Goal: Transaction & Acquisition: Purchase product/service

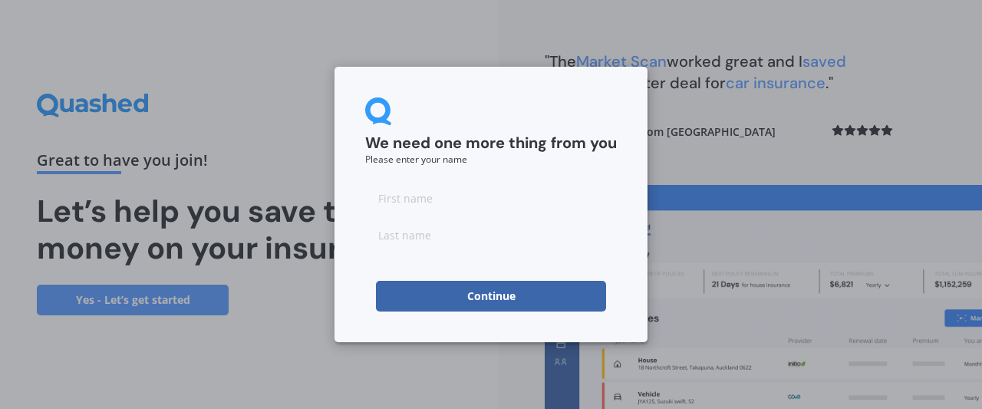
click at [409, 199] on input at bounding box center [491, 198] width 252 height 31
type input "[PERSON_NAME]"
click at [443, 232] on input at bounding box center [491, 234] width 252 height 31
type input "[PERSON_NAME]"
click at [489, 297] on button "Continue" at bounding box center [491, 296] width 230 height 31
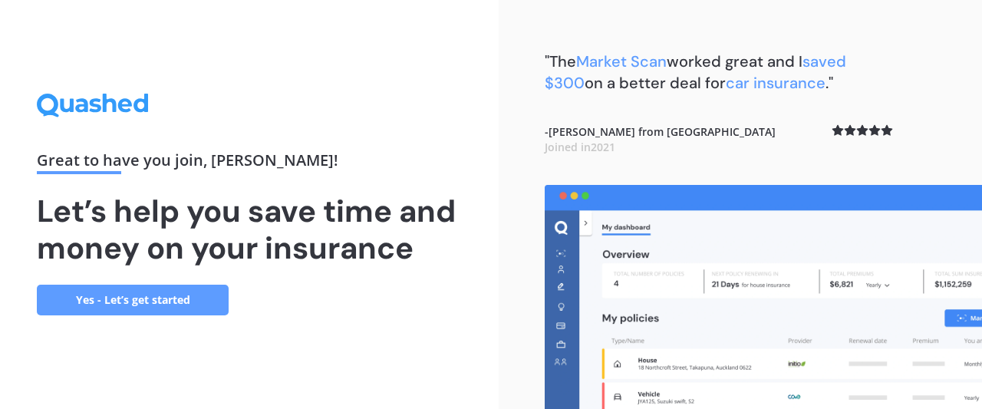
click at [156, 298] on link "Yes - Let’s get started" at bounding box center [133, 299] width 192 height 31
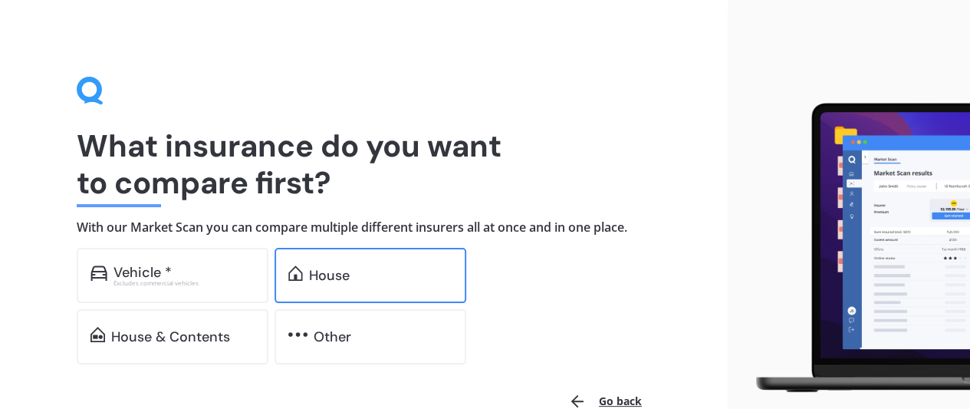
click at [379, 272] on div "House" at bounding box center [380, 275] width 143 height 15
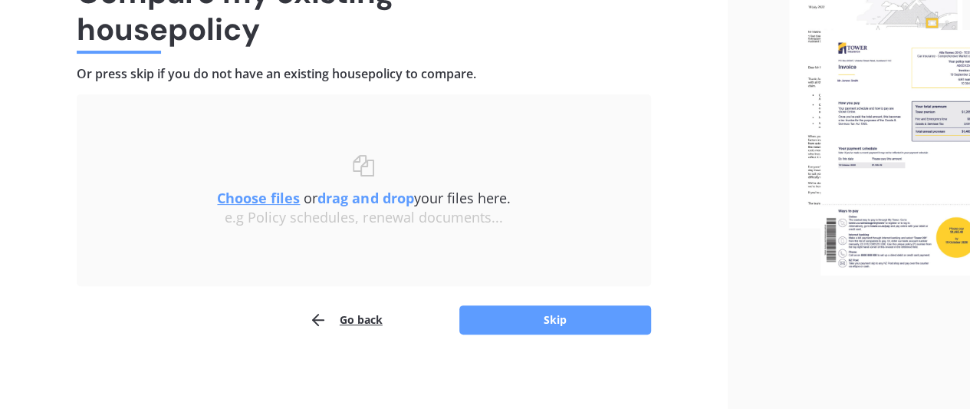
scroll to position [77, 0]
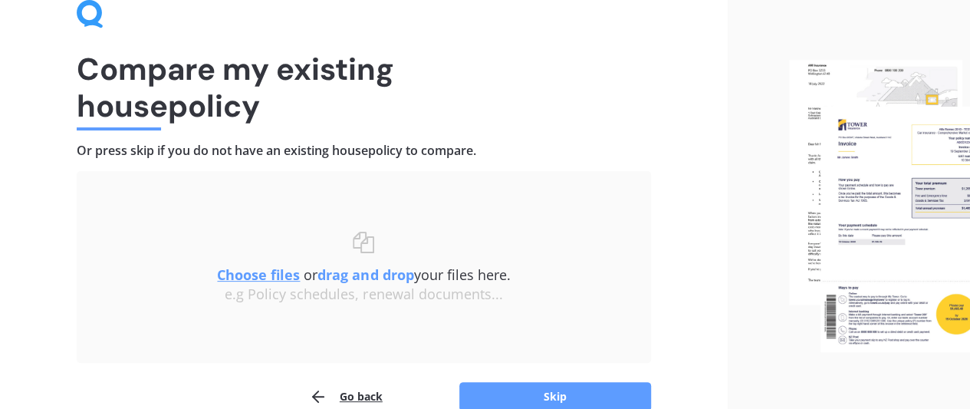
click at [256, 273] on u "Choose files" at bounding box center [258, 274] width 83 height 18
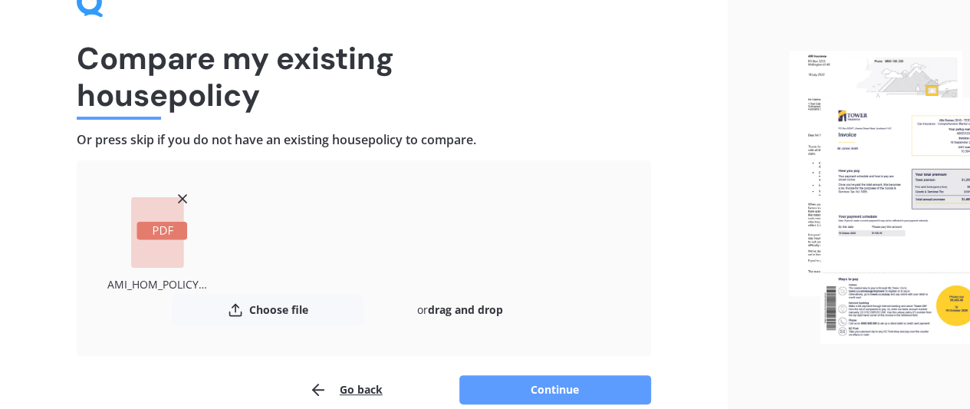
scroll to position [153, 0]
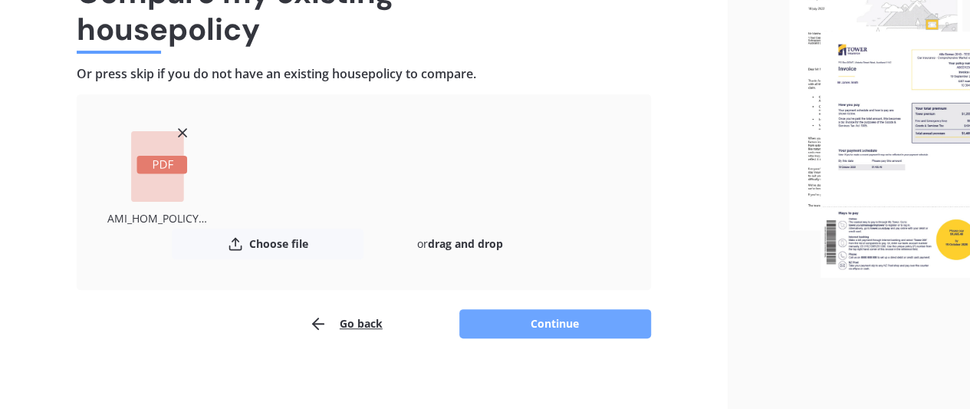
click at [559, 320] on button "Continue" at bounding box center [555, 323] width 192 height 29
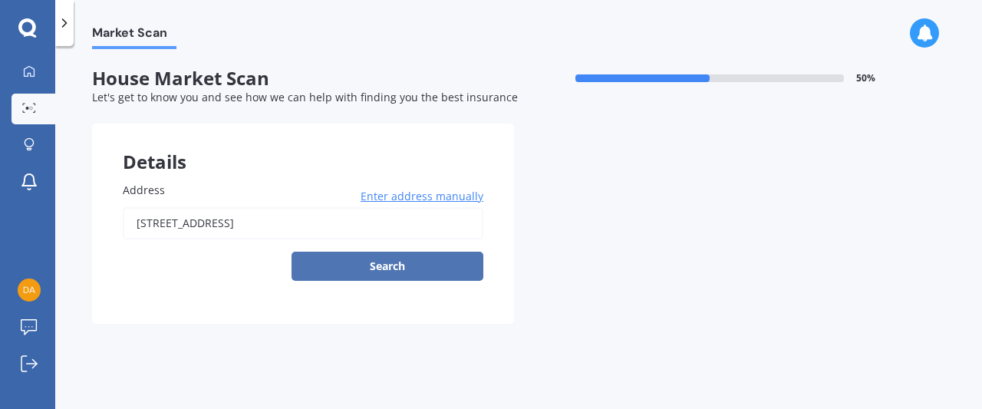
click at [386, 262] on button "Search" at bounding box center [387, 266] width 192 height 29
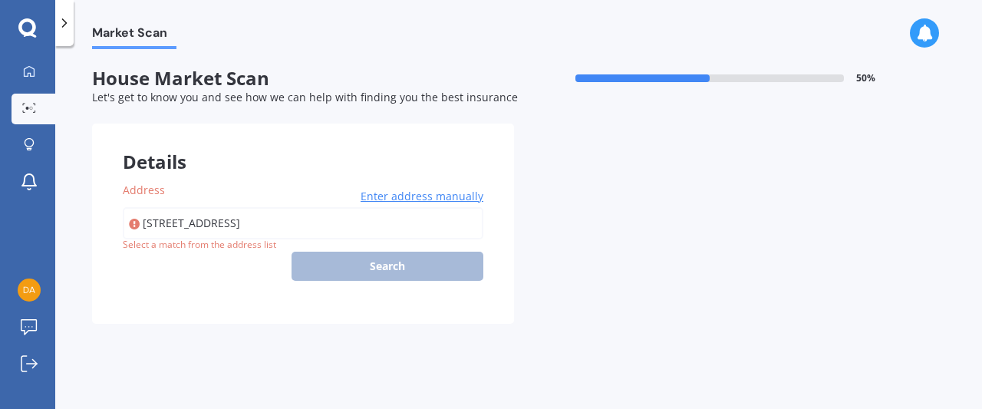
type input "[STREET_ADDRESS]"
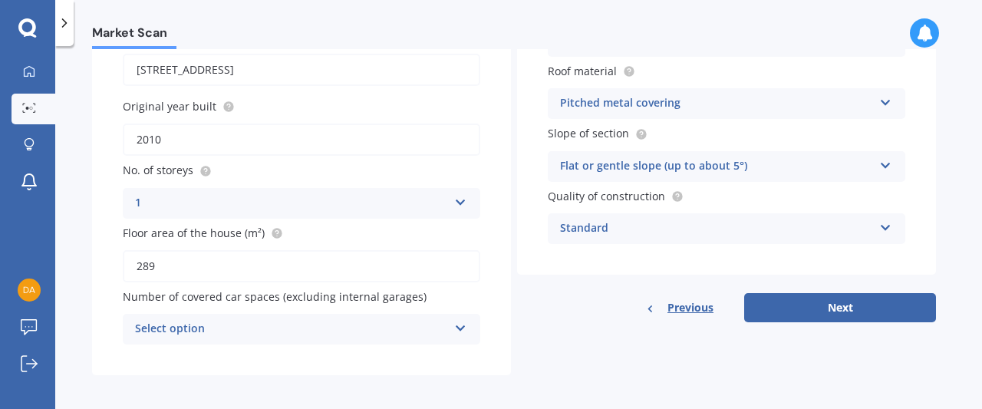
scroll to position [160, 0]
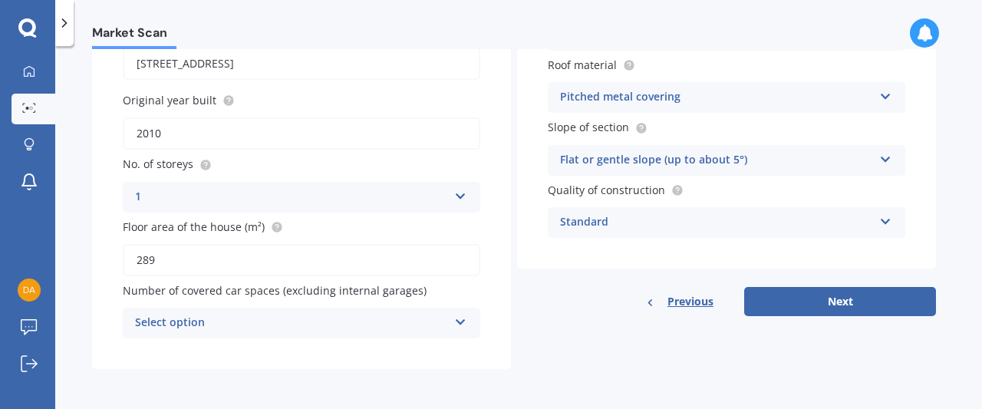
click at [460, 321] on icon at bounding box center [460, 319] width 13 height 11
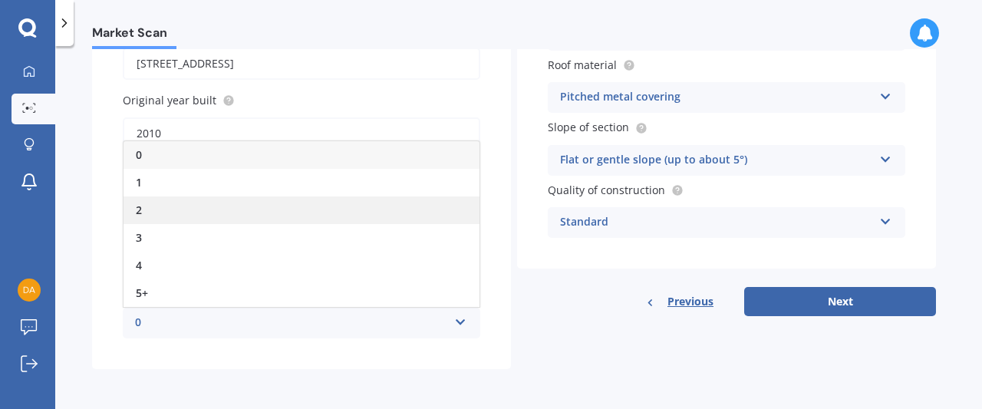
click at [158, 209] on div "2" at bounding box center [301, 210] width 356 height 28
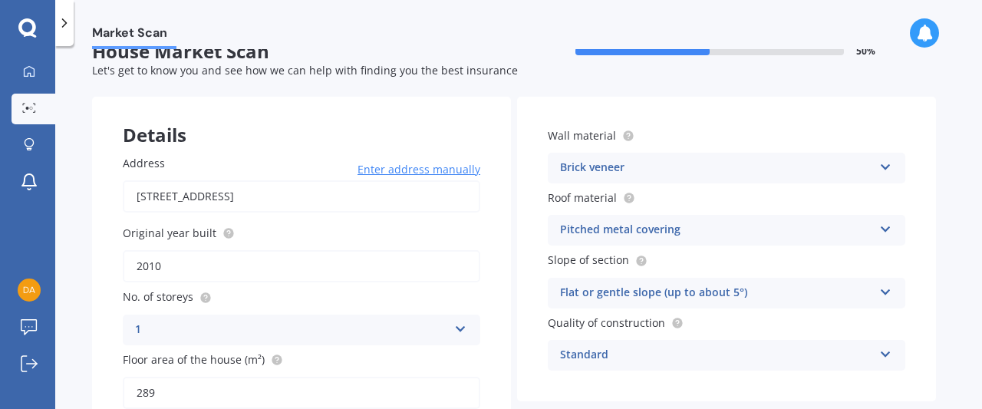
scroll to position [7, 0]
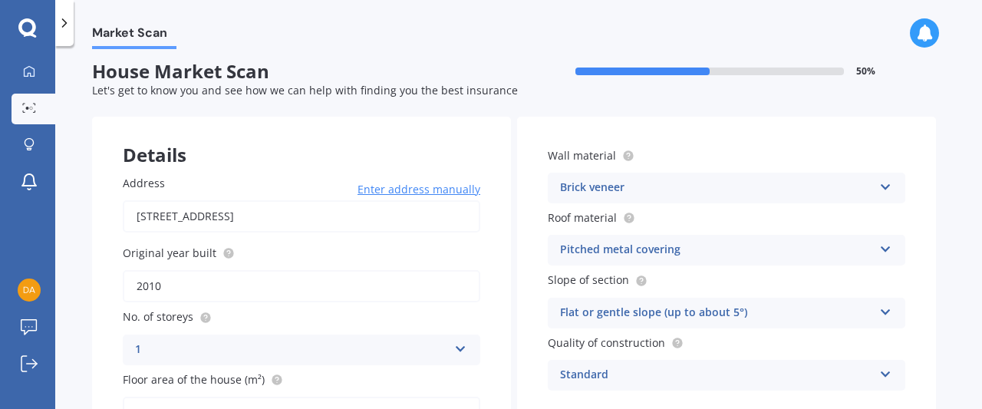
click at [883, 186] on icon at bounding box center [885, 184] width 13 height 11
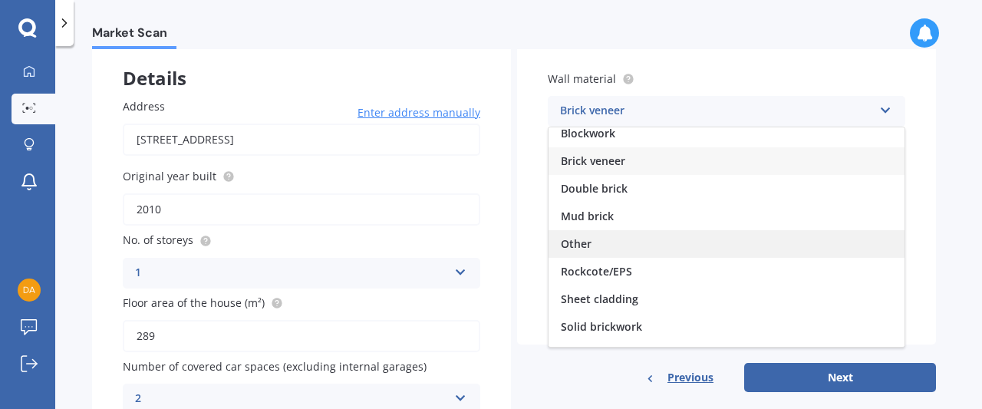
scroll to position [0, 0]
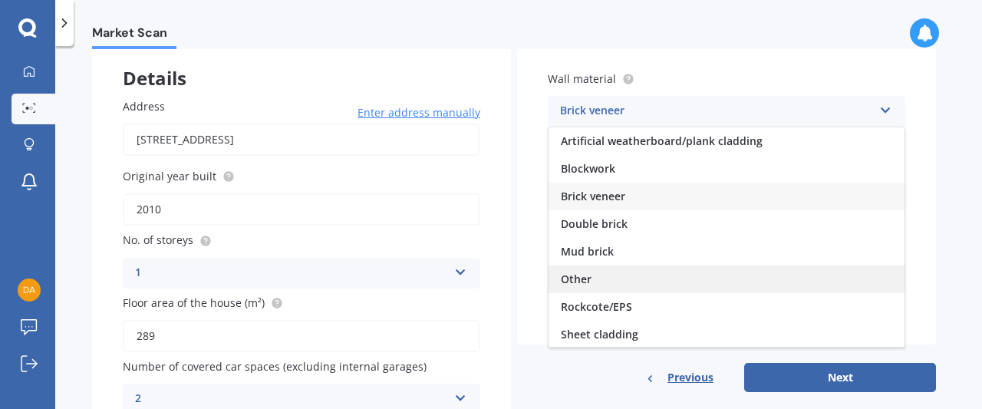
click at [585, 278] on span "Other" at bounding box center [576, 278] width 31 height 15
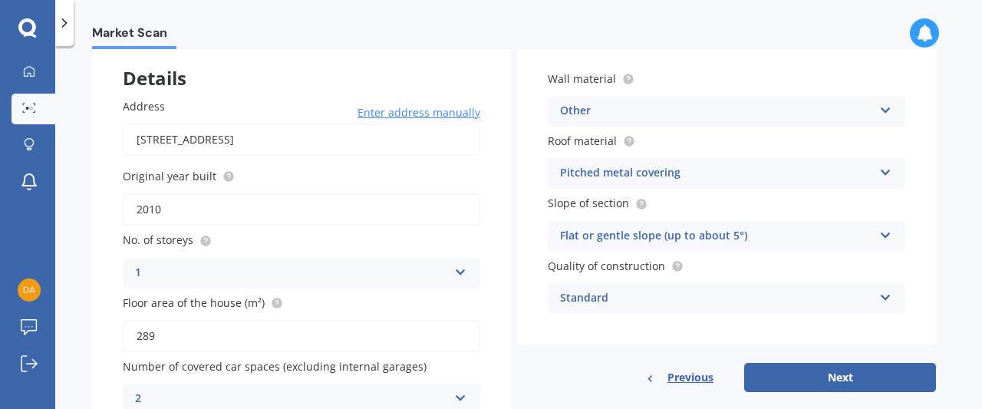
scroll to position [160, 0]
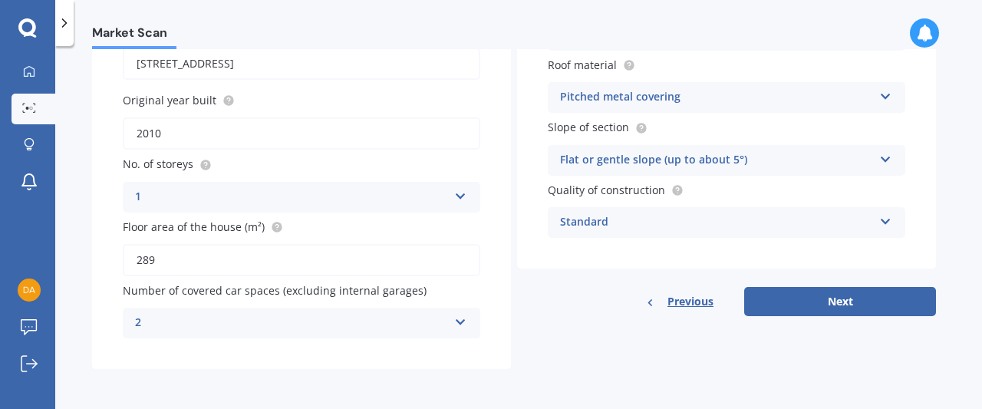
click at [885, 222] on icon at bounding box center [885, 218] width 13 height 11
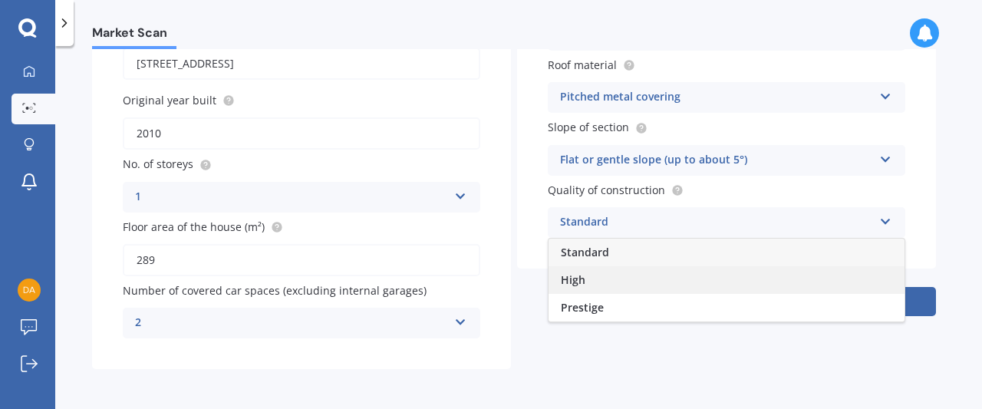
click at [575, 281] on span "High" at bounding box center [573, 279] width 25 height 15
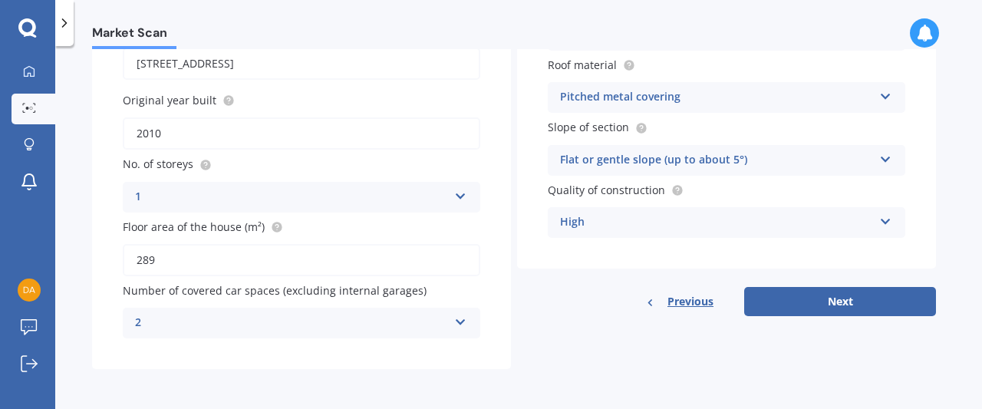
click at [884, 218] on icon at bounding box center [885, 218] width 13 height 11
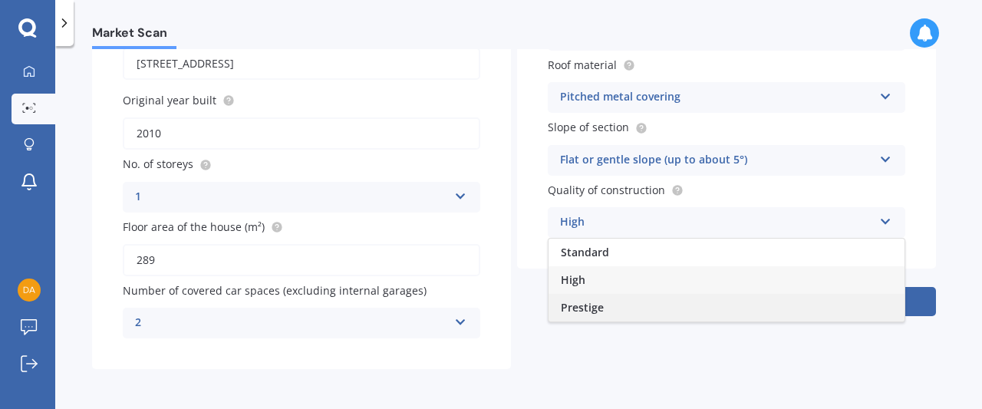
click at [581, 308] on span "Prestige" at bounding box center [582, 307] width 43 height 15
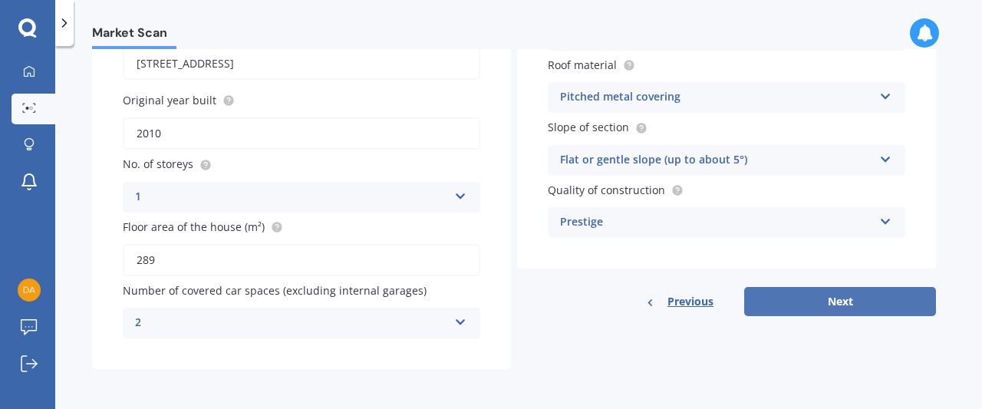
click at [840, 296] on button "Next" at bounding box center [840, 301] width 192 height 29
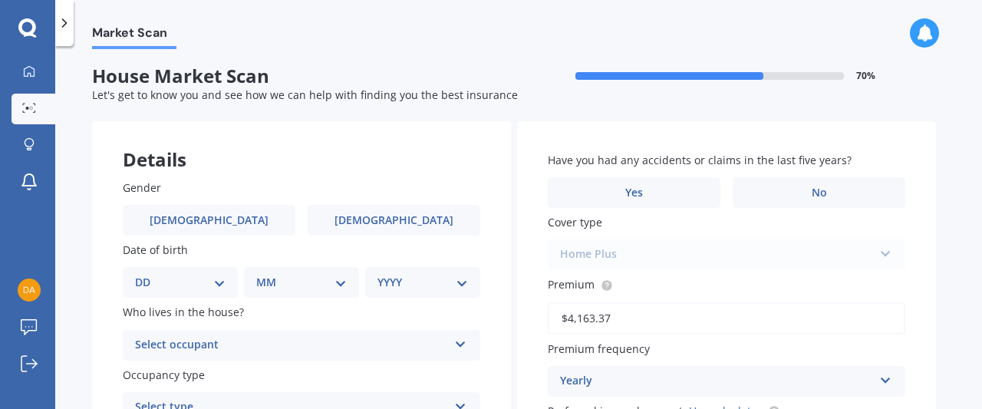
scroll to position [0, 0]
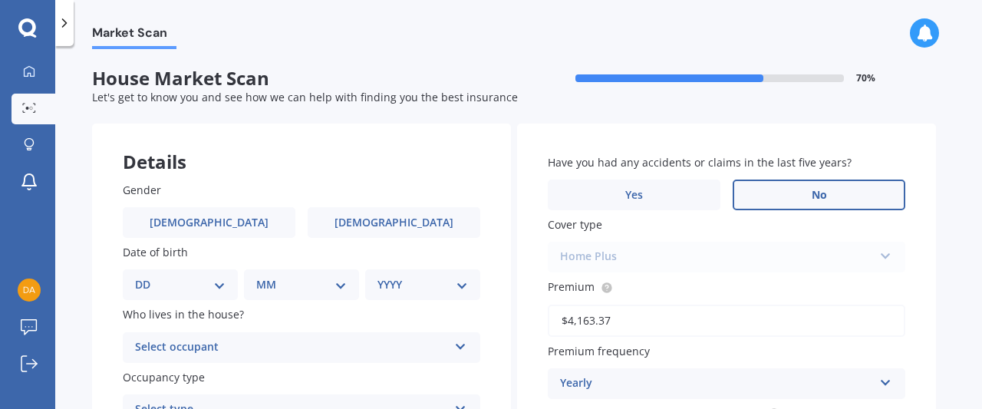
click at [818, 196] on span "No" at bounding box center [818, 195] width 15 height 13
click at [0, 0] on input "No" at bounding box center [0, 0] width 0 height 0
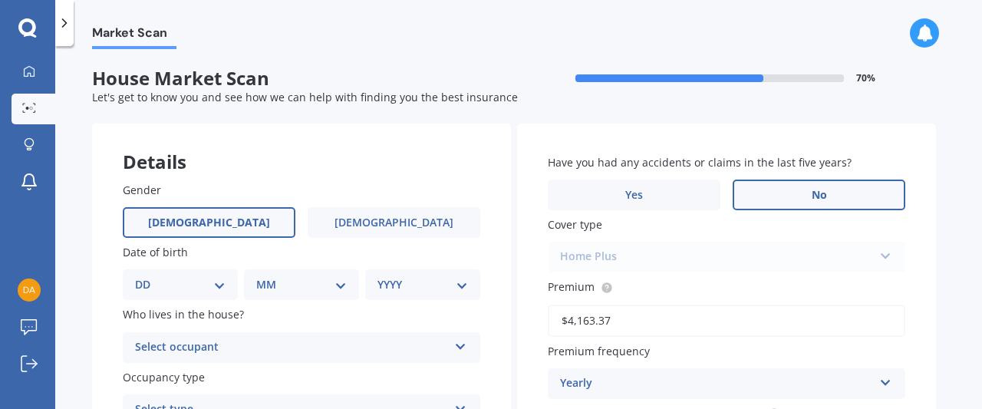
click at [204, 222] on span "[DEMOGRAPHIC_DATA]" at bounding box center [209, 222] width 122 height 13
click at [0, 0] on input "[DEMOGRAPHIC_DATA]" at bounding box center [0, 0] width 0 height 0
click at [164, 281] on select "DD 01 02 03 04 05 06 07 08 09 10 11 12 13 14 15 16 17 18 19 20 21 22 23 24 25 2…" at bounding box center [180, 284] width 90 height 17
select select "13"
click at [147, 276] on select "DD 01 02 03 04 05 06 07 08 09 10 11 12 13 14 15 16 17 18 19 20 21 22 23 24 25 2…" at bounding box center [180, 284] width 90 height 17
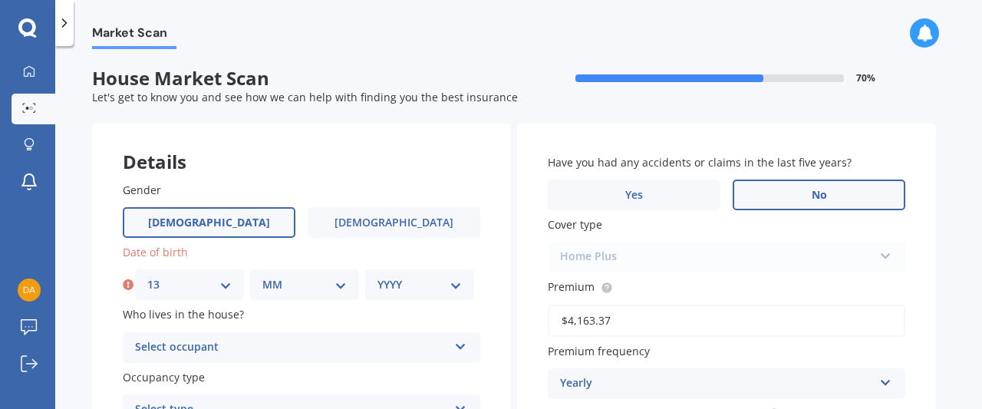
click at [293, 281] on select "MM 01 02 03 04 05 06 07 08 09 10 11 12" at bounding box center [304, 284] width 84 height 17
select select "05"
click at [262, 276] on select "MM 01 02 03 04 05 06 07 08 09 10 11 12" at bounding box center [304, 284] width 84 height 17
click at [406, 281] on select "YYYY 2009 2008 2007 2006 2005 2004 2003 2002 2001 2000 1999 1998 1997 1996 1995…" at bounding box center [419, 284] width 84 height 17
select select "1955"
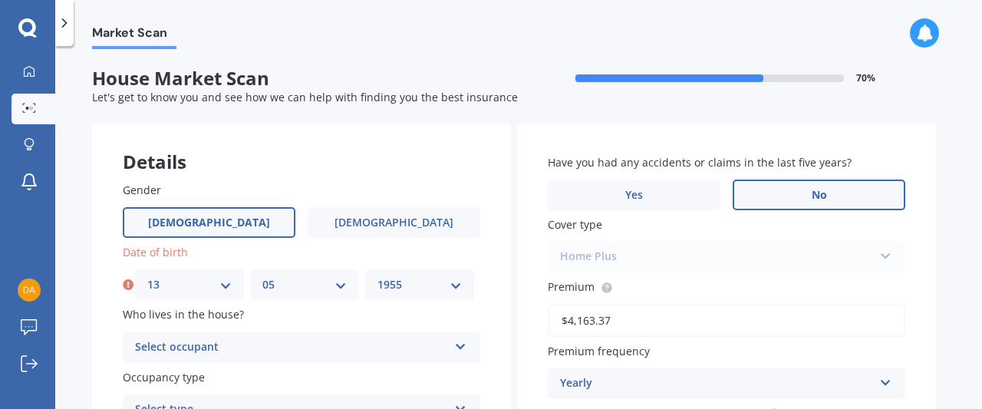
click at [377, 276] on select "YYYY 2009 2008 2007 2006 2005 2004 2003 2002 2001 2000 1999 1998 1997 1996 1995…" at bounding box center [419, 284] width 84 height 17
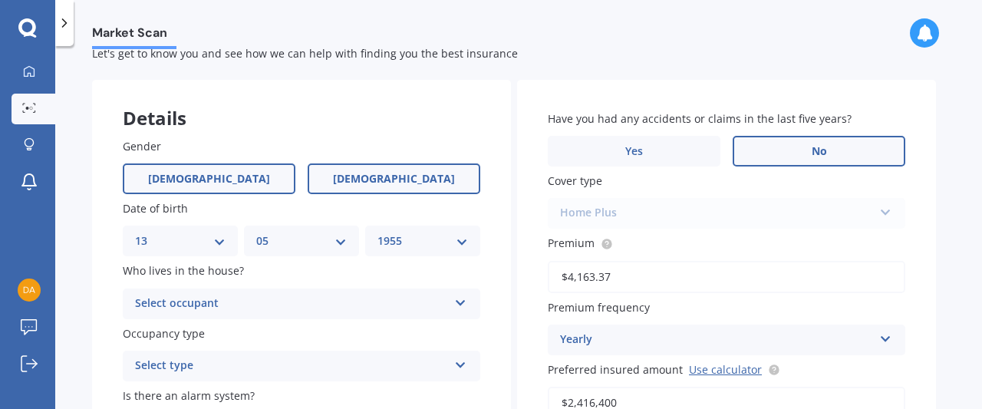
scroll to position [77, 0]
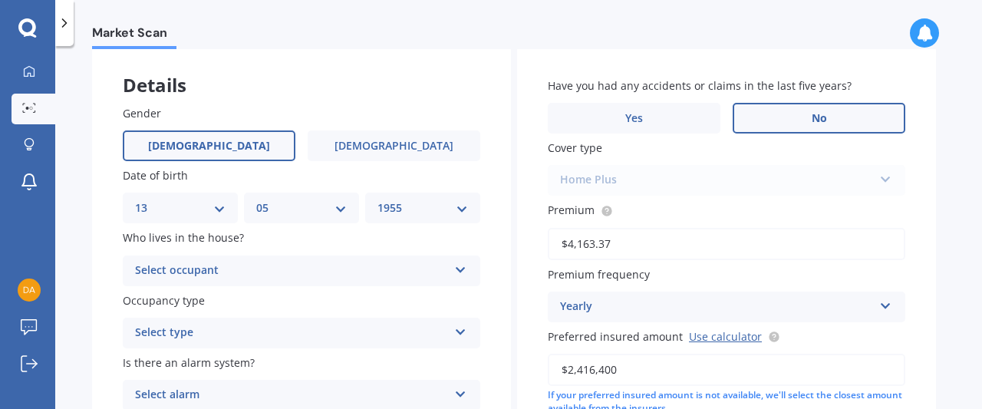
click at [459, 266] on icon at bounding box center [460, 266] width 13 height 11
click at [156, 298] on span "Owner" at bounding box center [153, 300] width 35 height 15
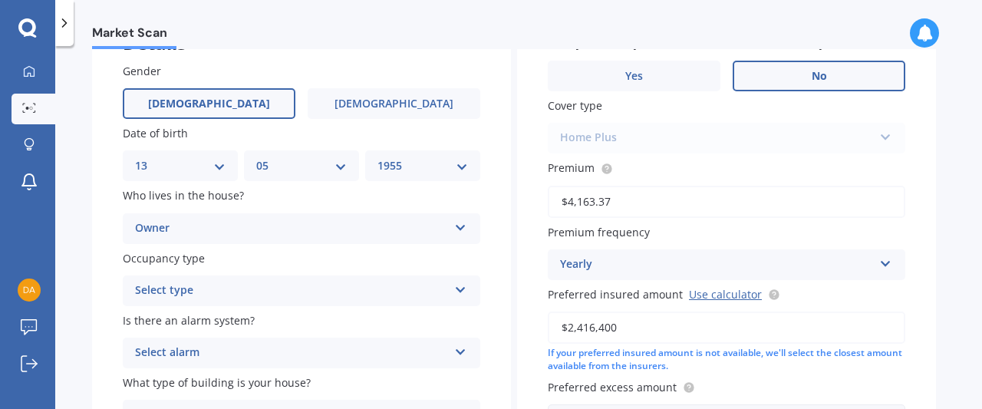
scroll to position [153, 0]
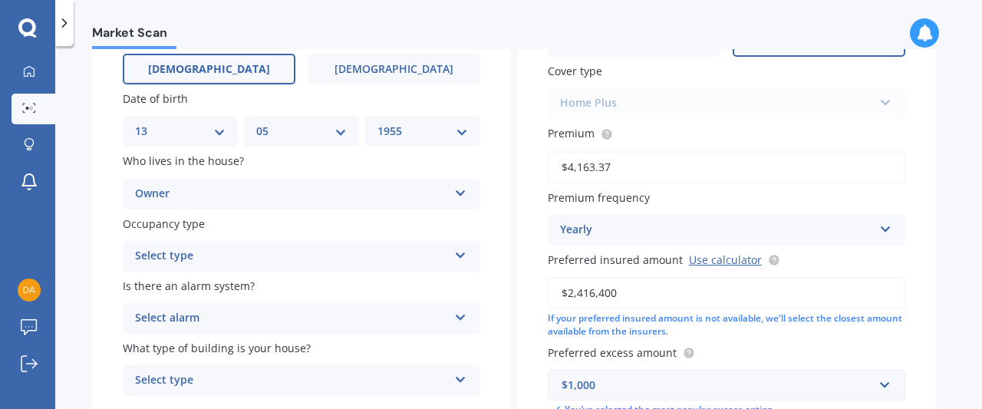
click at [462, 252] on icon at bounding box center [460, 252] width 13 height 11
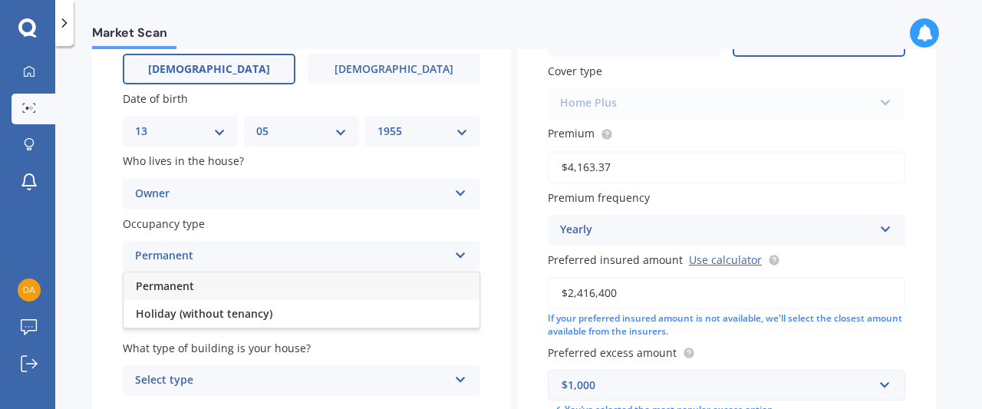
click at [175, 283] on span "Permanent" at bounding box center [165, 285] width 58 height 15
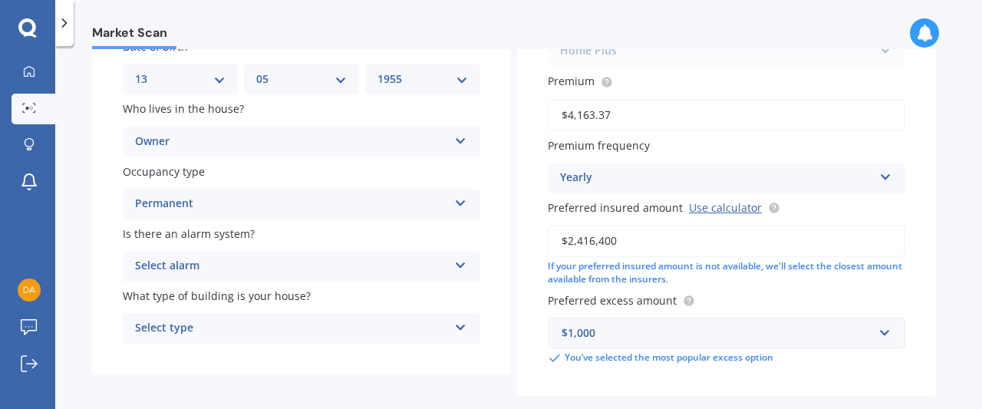
scroll to position [230, 0]
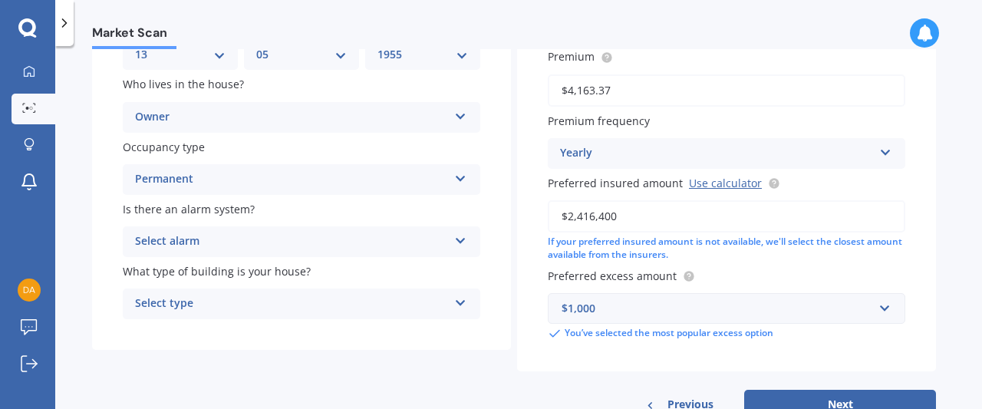
click at [457, 240] on icon at bounding box center [460, 237] width 13 height 11
click at [179, 271] on span "Yes, monitored" at bounding box center [176, 271] width 80 height 15
click at [459, 303] on icon at bounding box center [460, 299] width 13 height 11
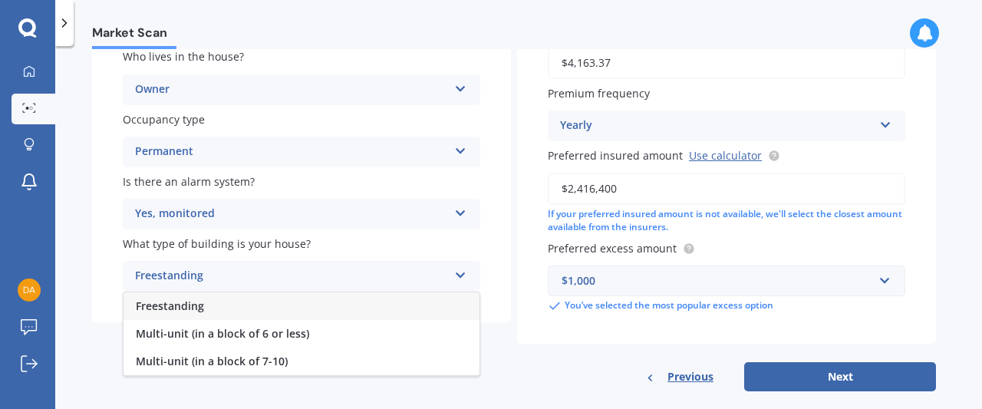
scroll to position [281, 0]
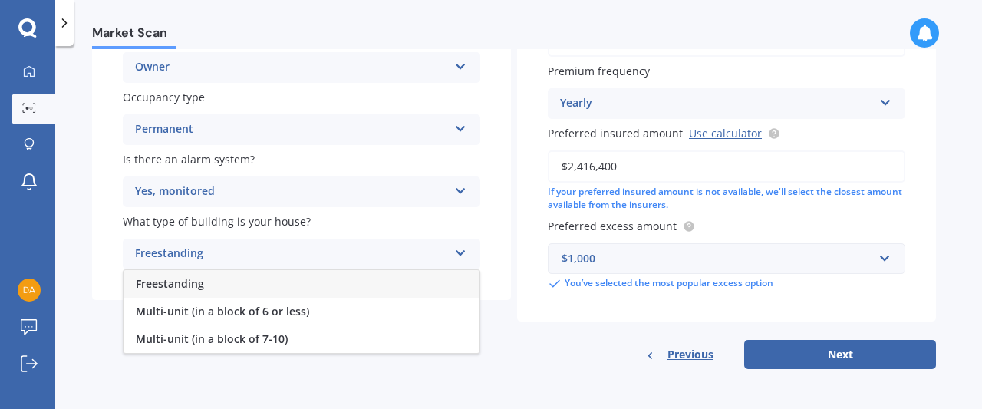
click at [163, 280] on span "Freestanding" at bounding box center [170, 283] width 68 height 15
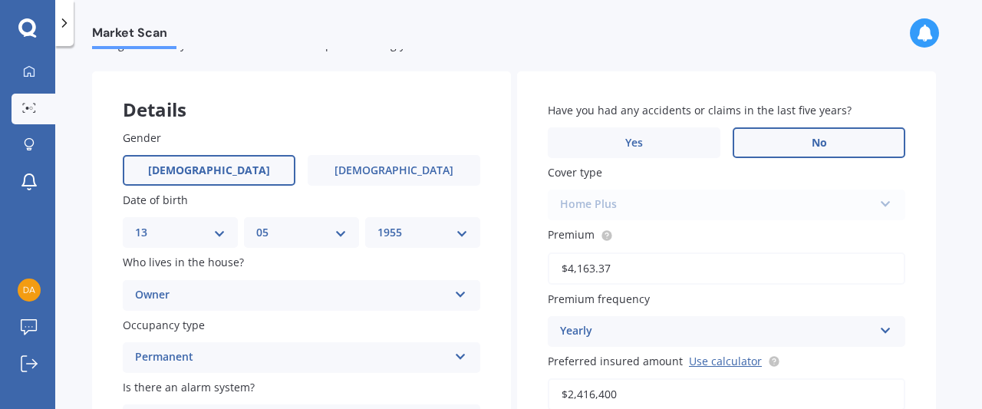
scroll to position [51, 0]
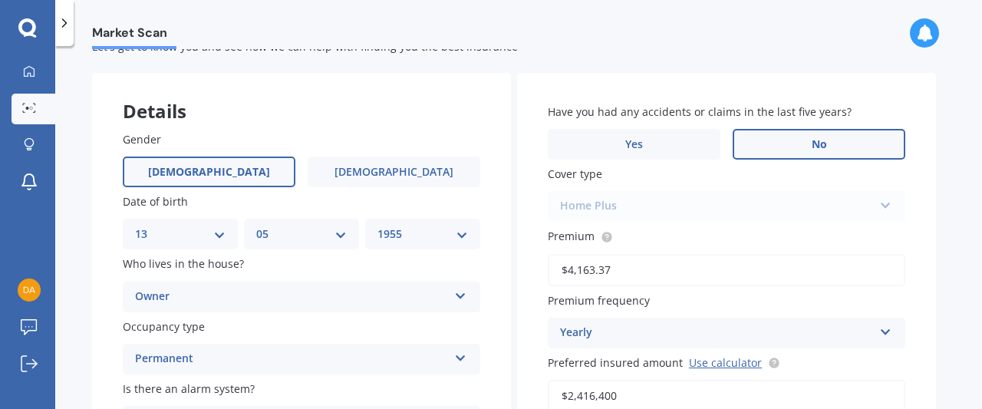
click at [883, 202] on div "Home Plus Premier House Market Value House Home Plus" at bounding box center [726, 206] width 357 height 31
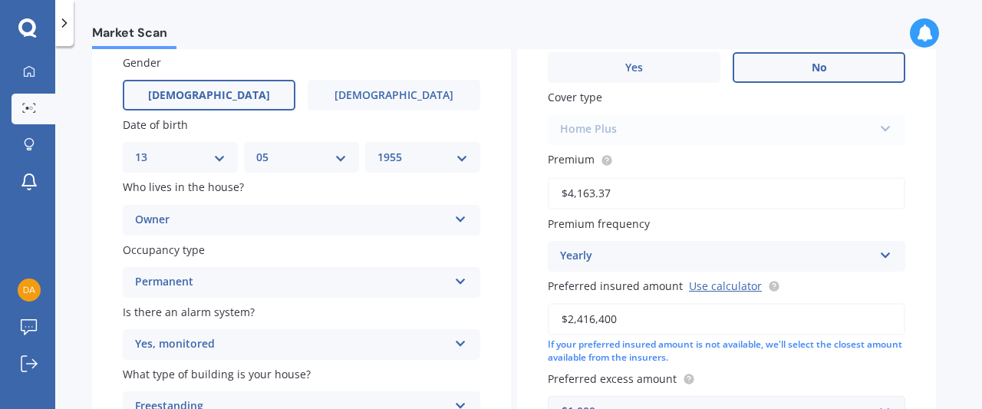
scroll to position [204, 0]
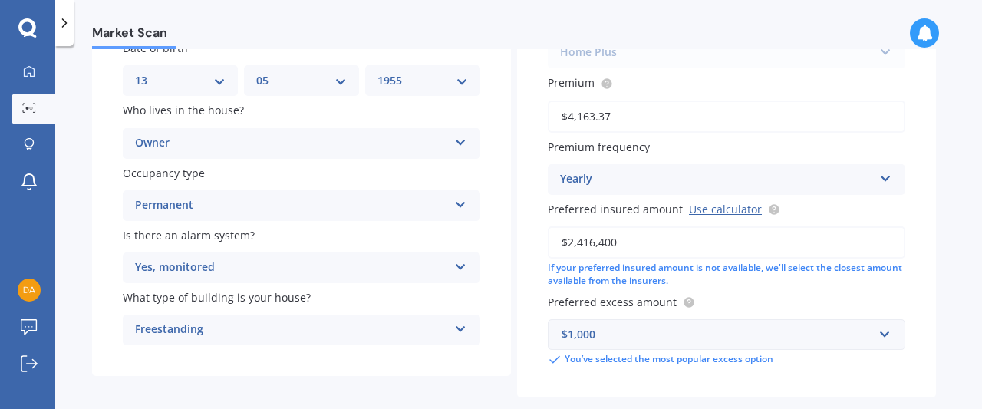
drag, startPoint x: 575, startPoint y: 245, endPoint x: 630, endPoint y: 245, distance: 54.4
click at [630, 245] on input "$2,416,400" at bounding box center [726, 242] width 357 height 32
type input "$2,521,287"
click at [747, 292] on div "Have you had any accidents or claims in the last five years? Yes No Cover type …" at bounding box center [726, 158] width 419 height 478
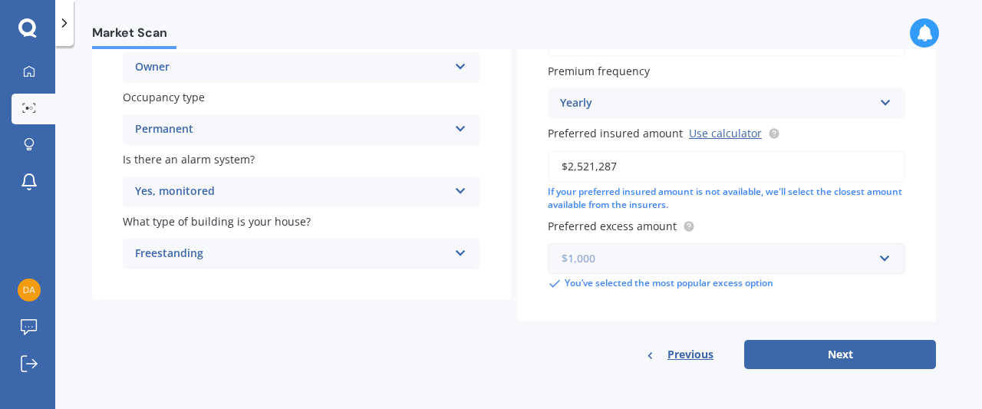
click at [883, 261] on input "text" at bounding box center [721, 258] width 344 height 29
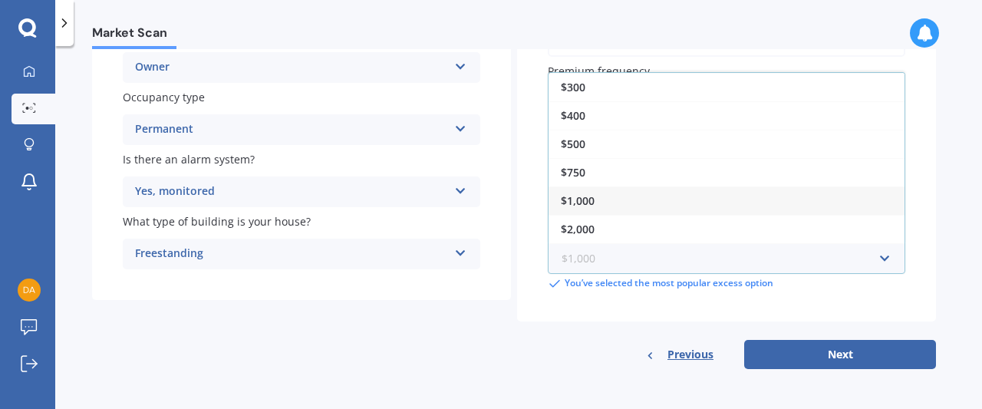
click at [883, 261] on input "text" at bounding box center [721, 258] width 344 height 29
click at [531, 359] on div "Previous Next" at bounding box center [726, 354] width 419 height 29
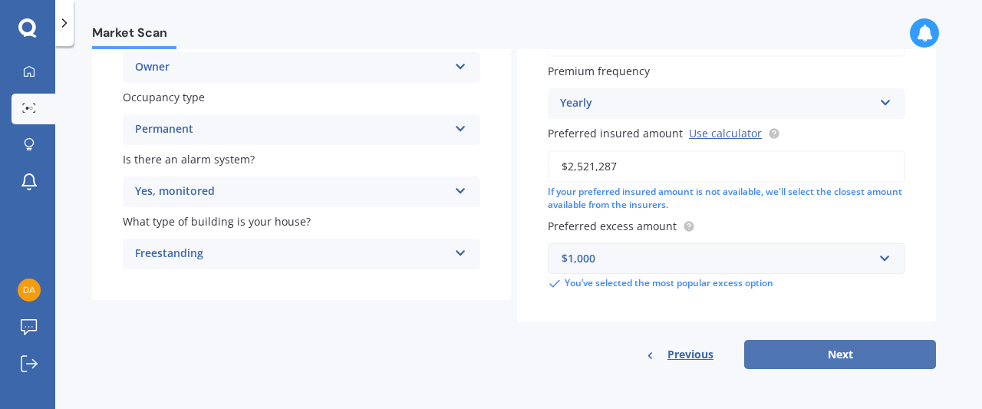
click at [844, 354] on button "Next" at bounding box center [840, 354] width 192 height 29
select select "13"
select select "05"
select select "1955"
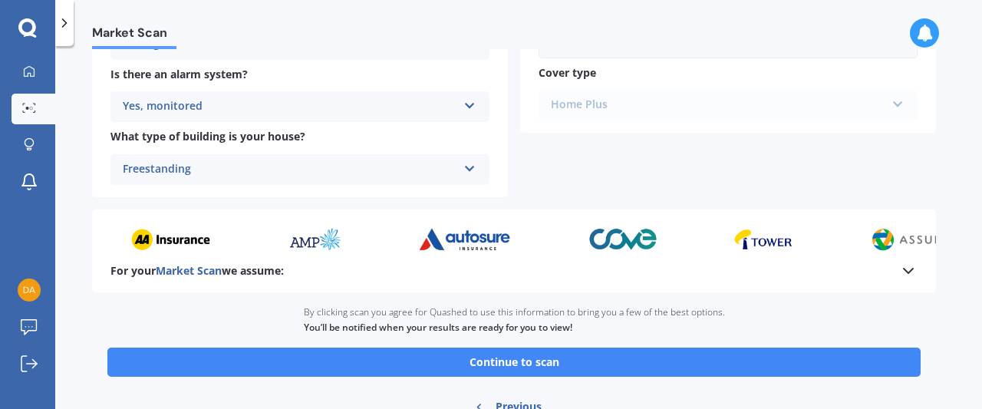
scroll to position [690, 0]
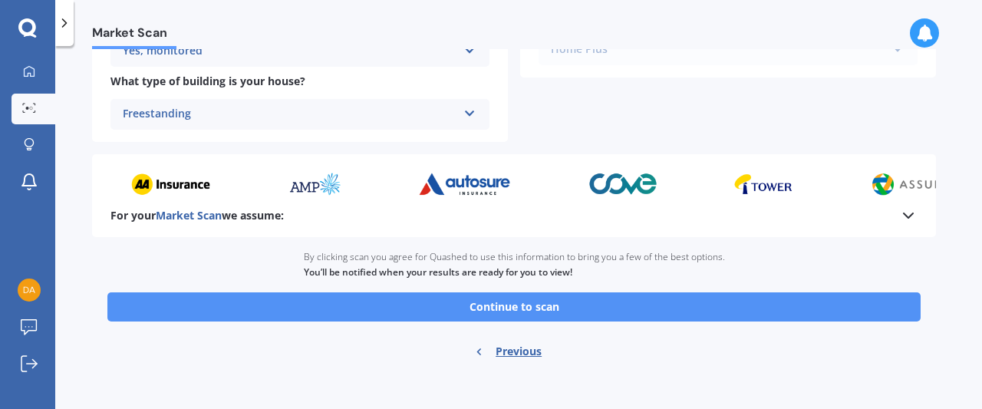
click at [522, 306] on button "Continue to scan" at bounding box center [513, 306] width 813 height 29
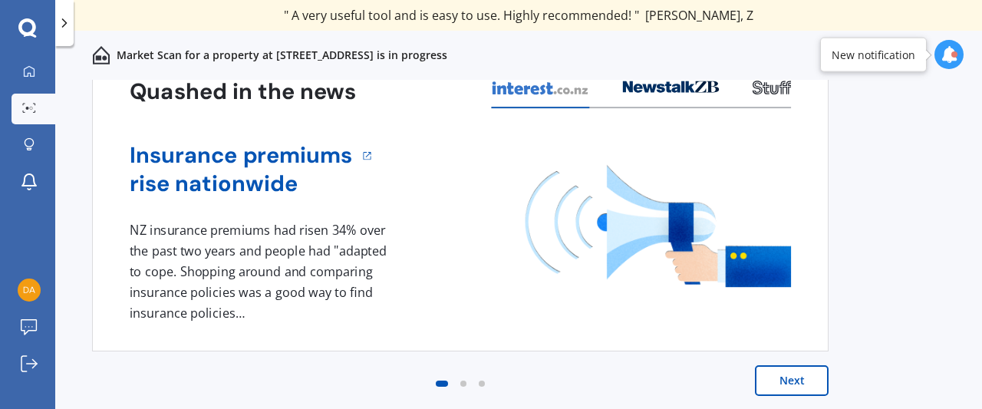
scroll to position [86, 0]
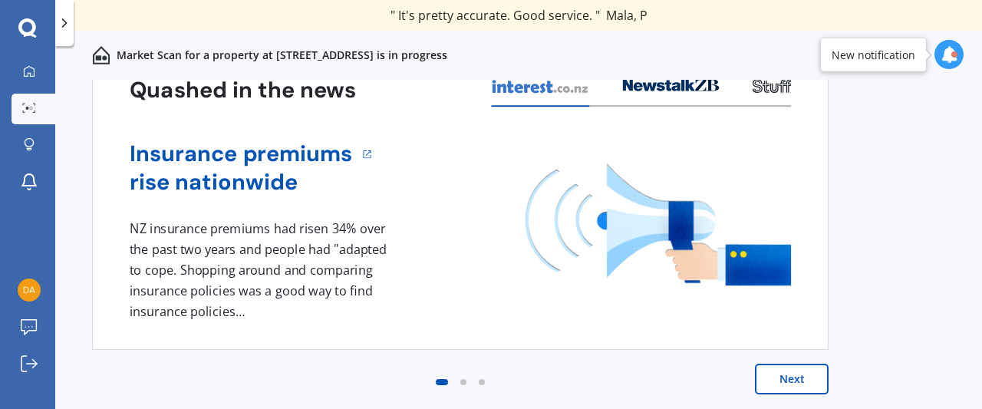
click at [788, 380] on button "Next" at bounding box center [792, 378] width 74 height 31
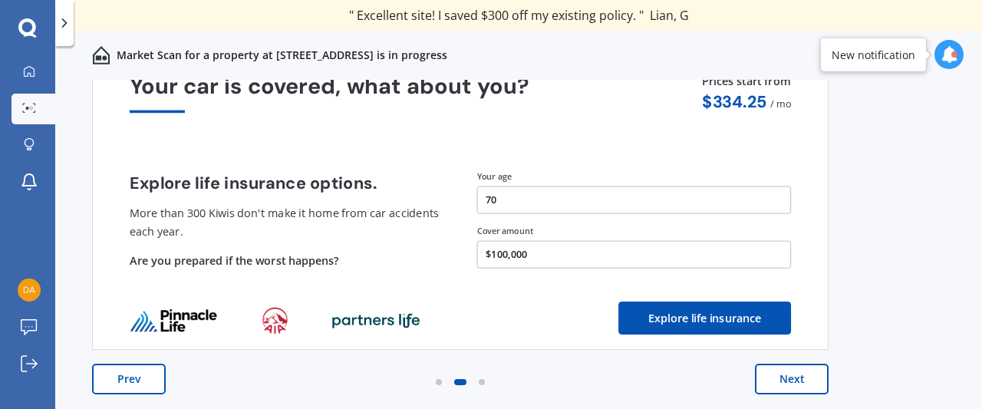
click at [794, 378] on button "Next" at bounding box center [792, 378] width 74 height 31
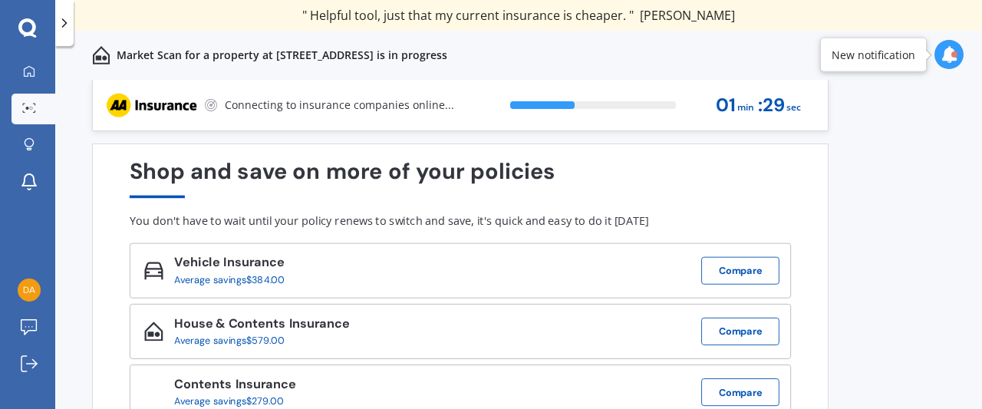
scroll to position [0, 0]
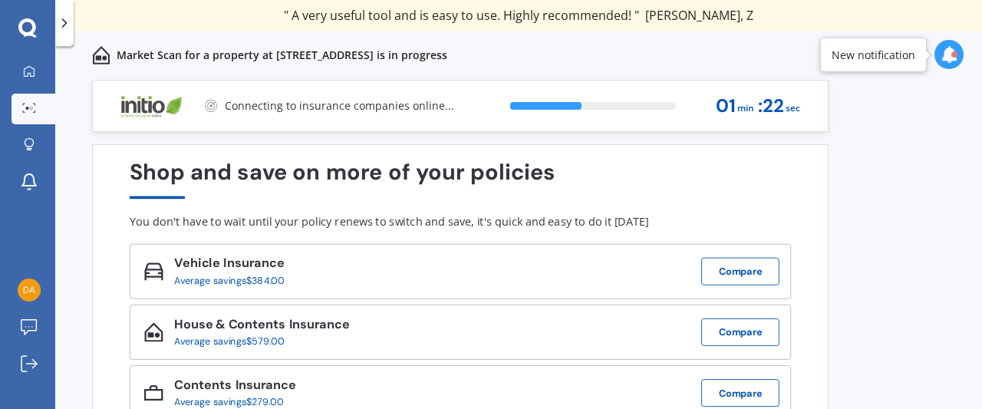
click at [63, 21] on icon at bounding box center [64, 22] width 15 height 15
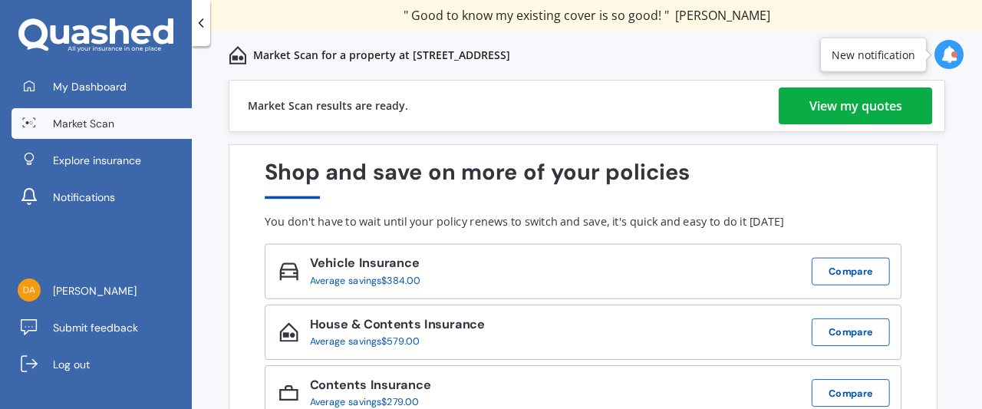
click at [847, 104] on div "View my quotes" at bounding box center [855, 105] width 93 height 37
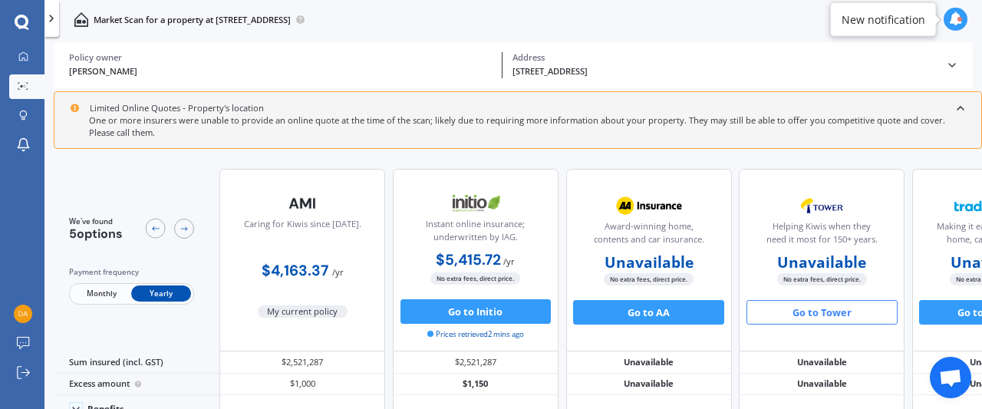
click at [821, 310] on button "Go to Tower" at bounding box center [821, 312] width 151 height 25
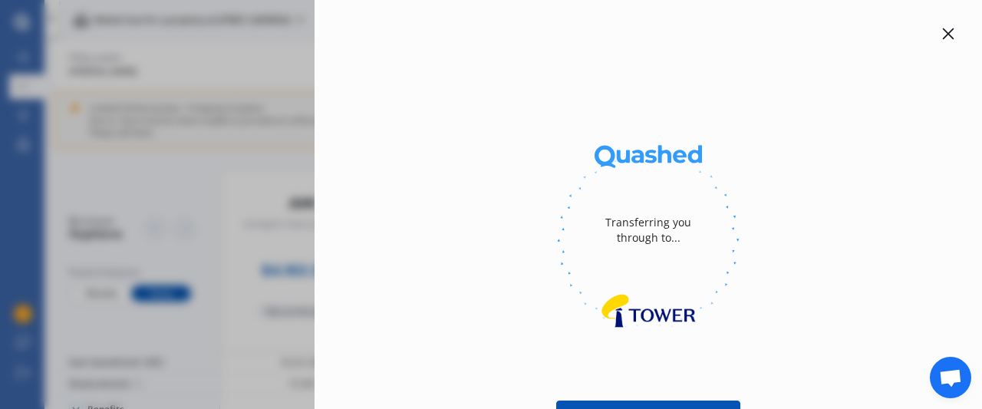
click at [942, 28] on icon at bounding box center [948, 34] width 12 height 12
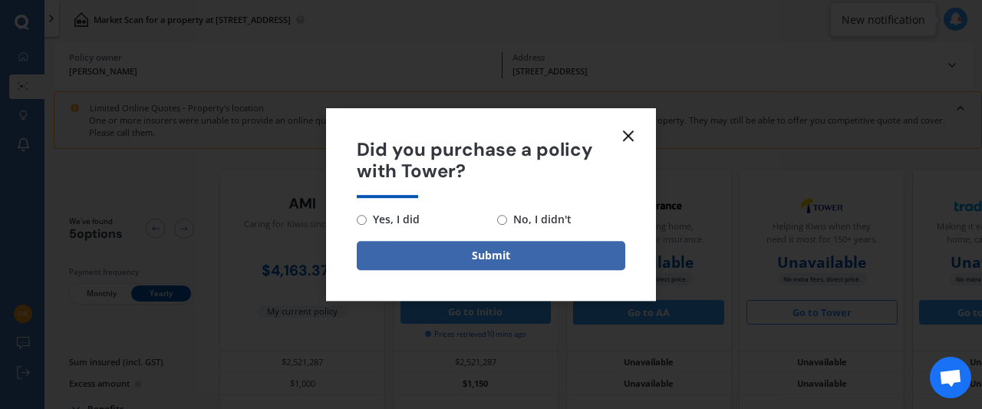
click at [500, 218] on input "No, I didn't" at bounding box center [502, 220] width 10 height 10
radio input "true"
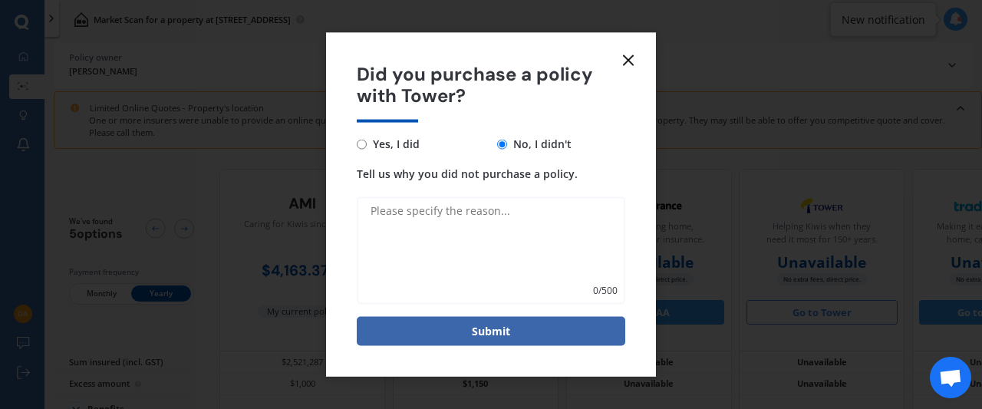
click at [373, 212] on textarea "Tell us why you did not purchase a policy." at bounding box center [491, 250] width 268 height 107
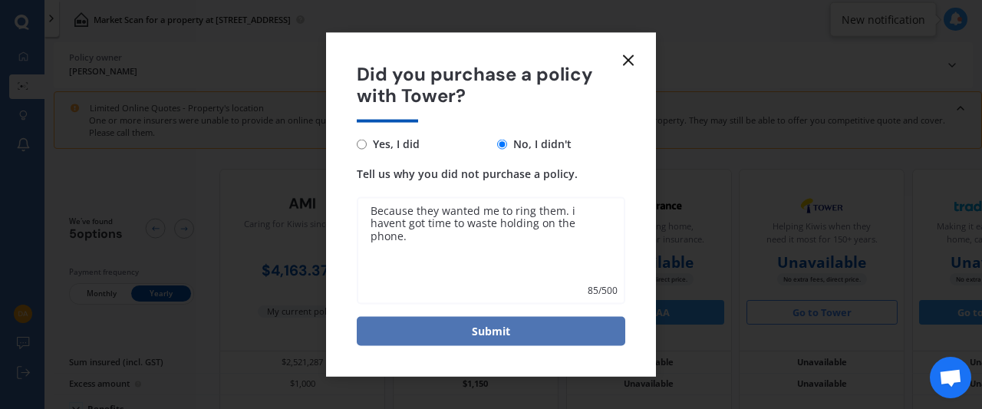
type textarea "Because they wanted me to ring them. i havent got time to waste holding on the …"
click at [483, 325] on button "Submit" at bounding box center [491, 331] width 268 height 29
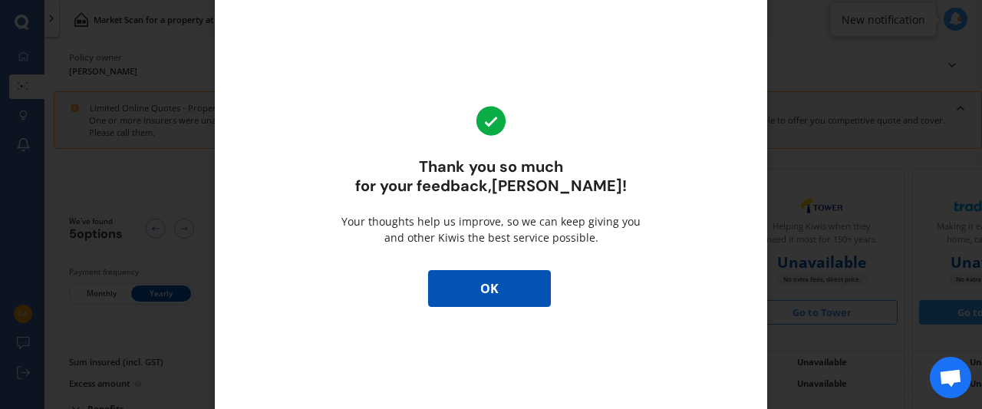
click at [489, 286] on button "OK" at bounding box center [489, 288] width 123 height 37
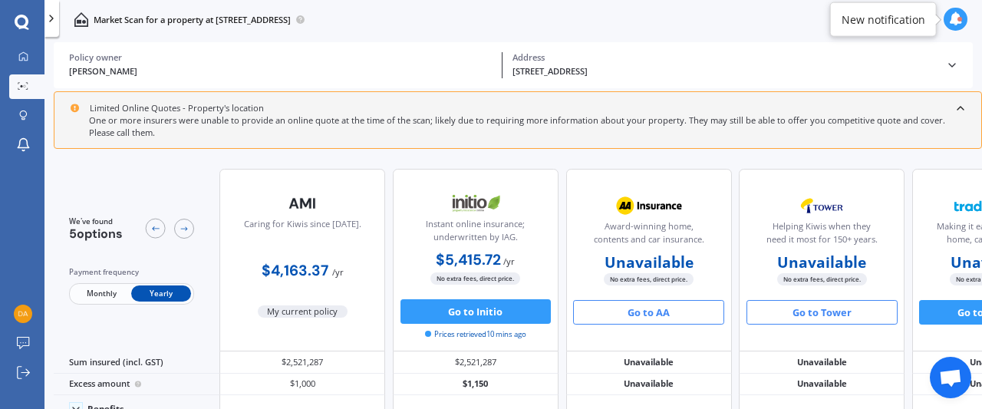
click at [643, 308] on button "Go to AA" at bounding box center [648, 312] width 151 height 25
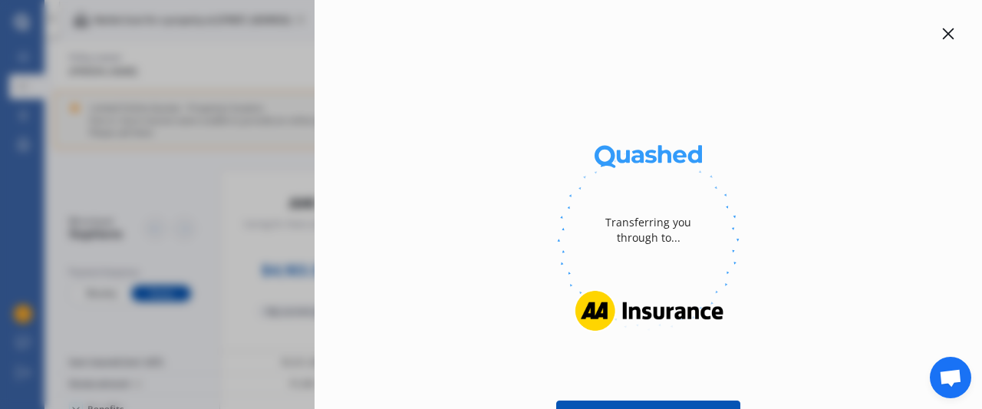
click at [942, 31] on icon at bounding box center [948, 34] width 12 height 12
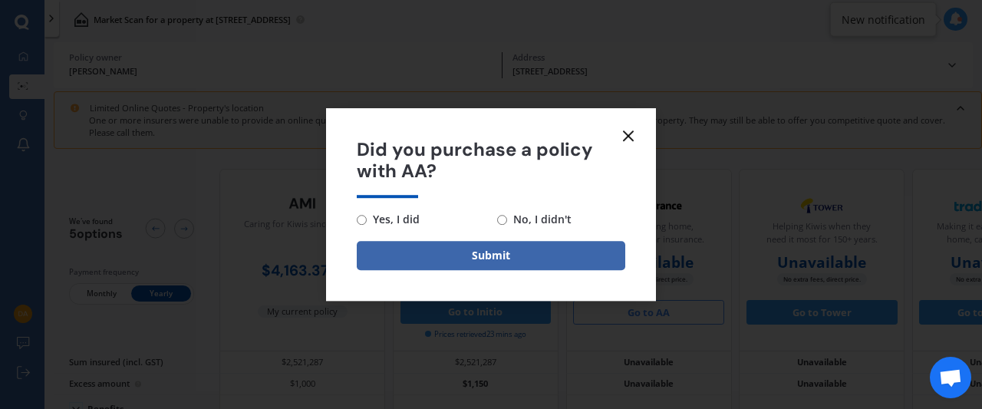
click at [501, 217] on input "No, I didn't" at bounding box center [502, 220] width 10 height 10
radio input "true"
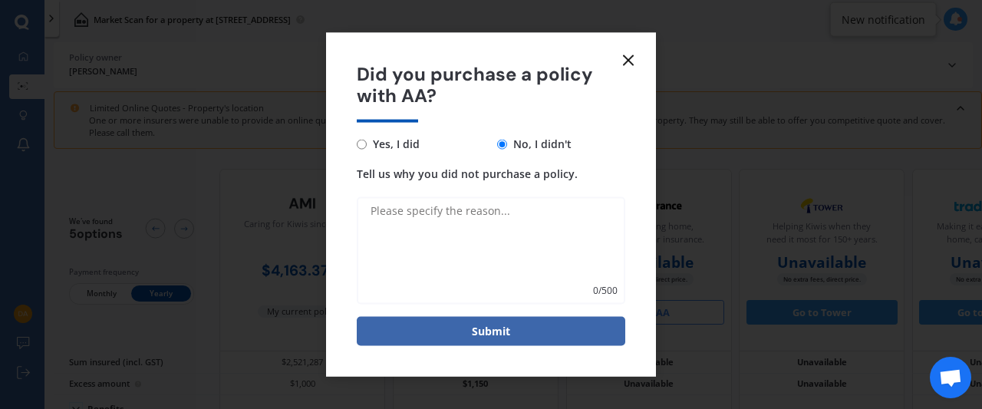
click at [400, 217] on textarea "Tell us why you did not purchase a policy." at bounding box center [491, 250] width 268 height 107
type textarea "They want me to ring them. that will be a waste of my time"
